Goal: Information Seeking & Learning: Learn about a topic

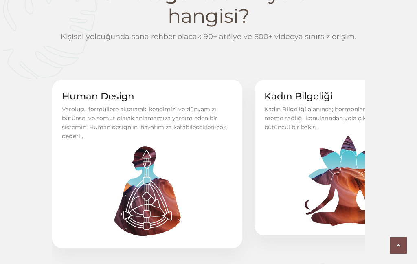
scroll to position [332, 0]
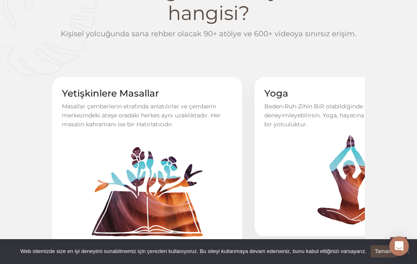
click at [93, 133] on img at bounding box center [147, 192] width 118 height 118
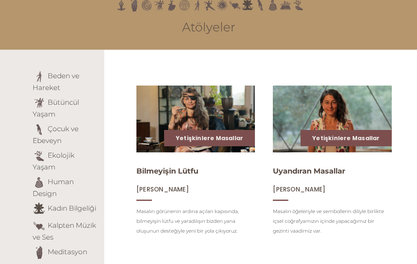
scroll to position [71, 0]
click at [255, 152] on img at bounding box center [195, 119] width 119 height 67
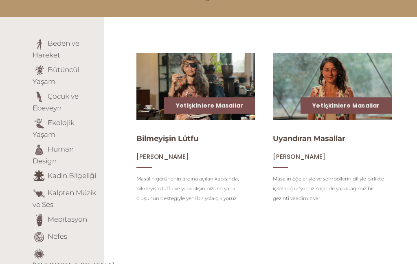
click at [57, 171] on link "Kadın Bilgeliği" at bounding box center [72, 175] width 48 height 8
click at [34, 39] on link "Beden ve Hareket" at bounding box center [56, 49] width 47 height 20
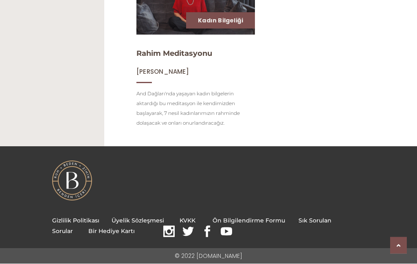
scroll to position [948, 0]
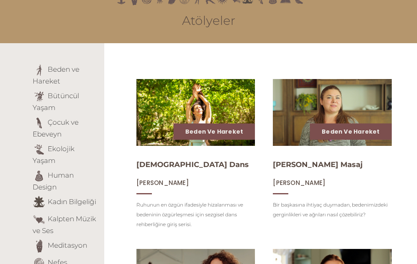
scroll to position [64, 0]
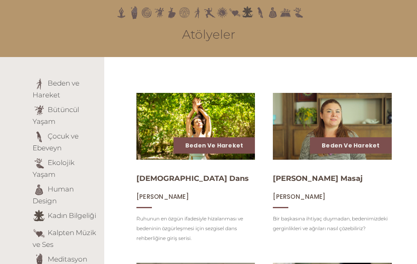
click at [255, 160] on img at bounding box center [195, 126] width 119 height 67
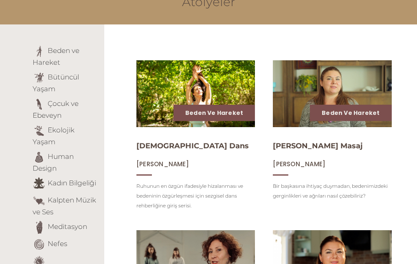
click at [73, 73] on link "Bütüncül Yaşam" at bounding box center [56, 83] width 46 height 20
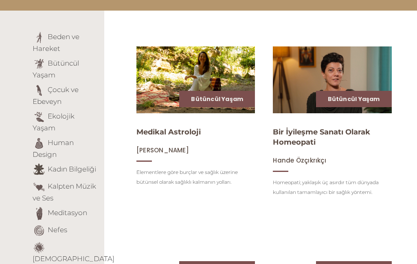
scroll to position [110, 0]
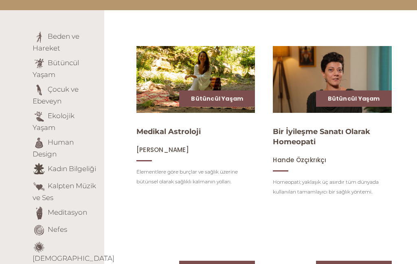
click at [243, 103] on link "Bütüncül Yaşam" at bounding box center [217, 99] width 52 height 8
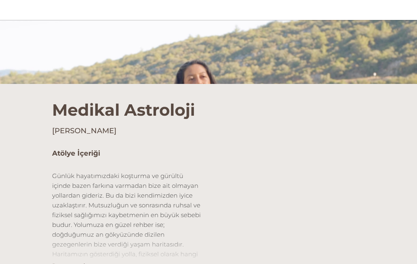
scroll to position [167, 0]
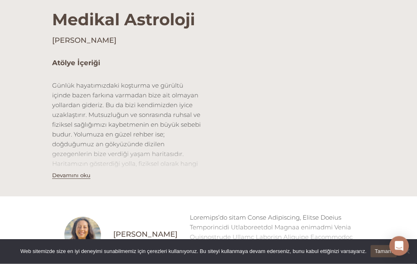
scroll to position [260, 0]
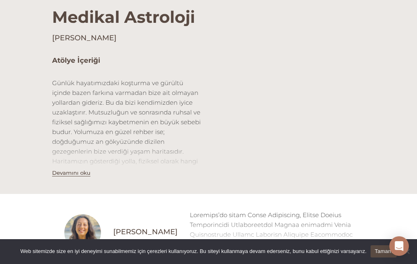
click at [203, 94] on div "Atölye İçeriği Günlük hayatımızdaki koşturma ve gürültü içinde bazen farkına va…" at bounding box center [127, 116] width 163 height 122
